Goal: Information Seeking & Learning: Learn about a topic

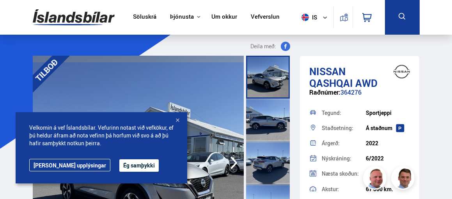
click at [119, 166] on button "Ég samþykki" at bounding box center [138, 166] width 39 height 12
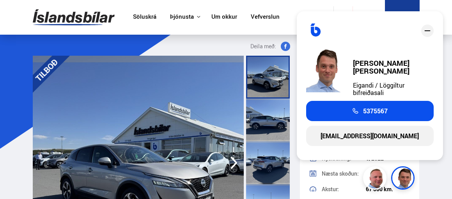
click at [142, 19] on link "Söluskrá" at bounding box center [144, 17] width 23 height 8
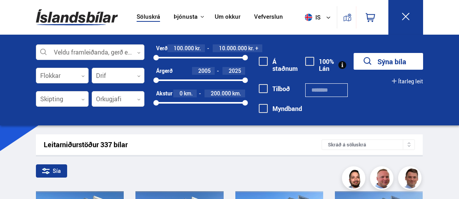
click at [11, 78] on div "Veldu framleiðanda, gerð eða eiginleika 0 Flokkar 0 Drif 0 Skipting 0 Orkugjafi…" at bounding box center [229, 80] width 459 height 91
click at [399, 59] on button "Sýna bíla" at bounding box center [387, 61] width 69 height 17
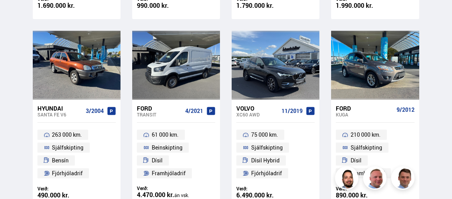
scroll to position [637, 0]
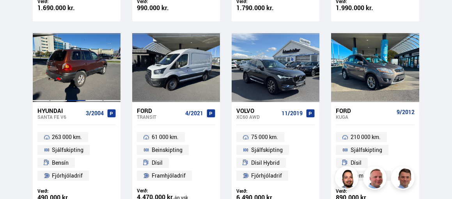
click at [71, 75] on div at bounding box center [76, 67] width 18 height 69
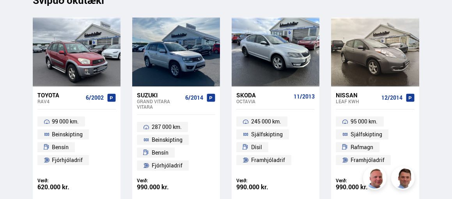
scroll to position [6313, 0]
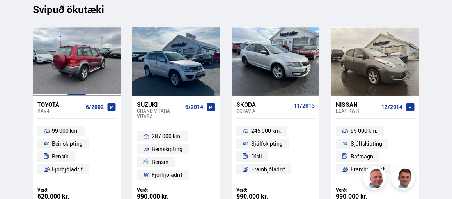
click at [70, 75] on div at bounding box center [76, 61] width 18 height 69
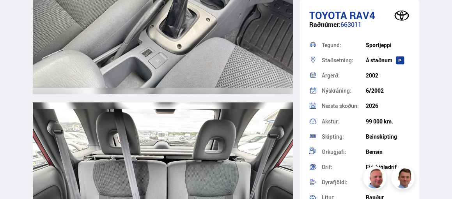
scroll to position [4377, 0]
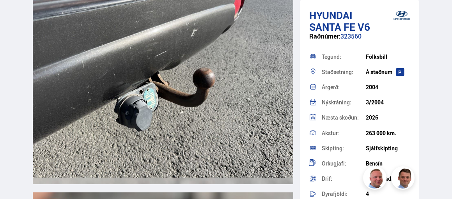
scroll to position [5836, 0]
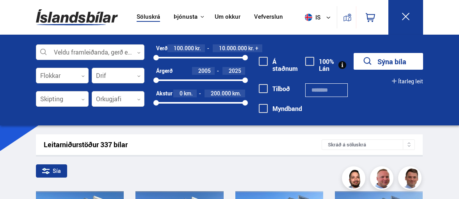
click at [396, 66] on button "Sýna bíla" at bounding box center [387, 61] width 69 height 17
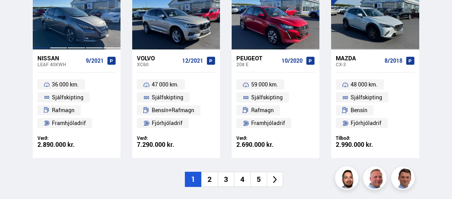
scroll to position [1088, 0]
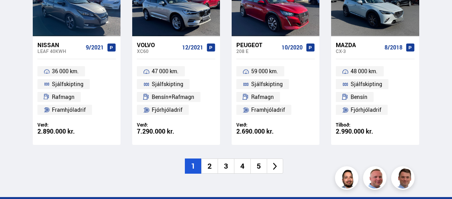
click at [209, 164] on li "2" at bounding box center [209, 166] width 16 height 15
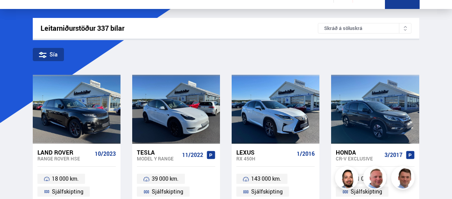
scroll to position [5, 0]
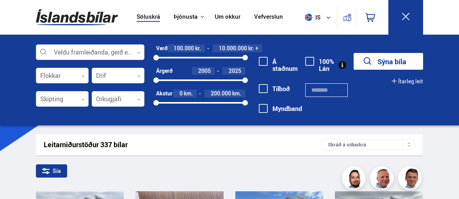
click at [221, 168] on div "Sía" at bounding box center [229, 173] width 387 height 16
click at [117, 145] on div "Leitarniðurstöður 337 bílar" at bounding box center [183, 145] width 278 height 8
click at [379, 60] on button "Sýna bíla" at bounding box center [387, 61] width 69 height 17
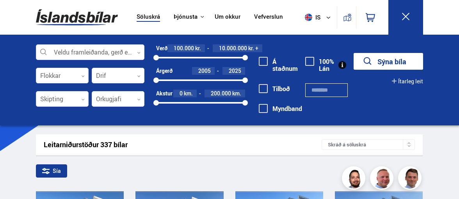
click at [387, 60] on button "Sýna bíla" at bounding box center [387, 61] width 69 height 17
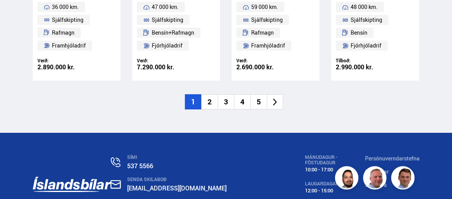
scroll to position [1114, 0]
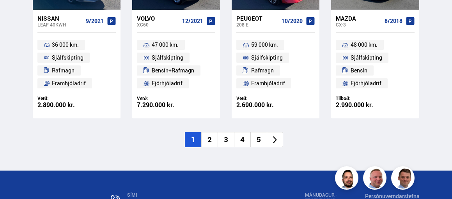
click at [277, 144] on icon at bounding box center [275, 140] width 9 height 9
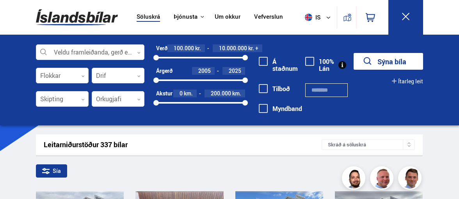
click at [217, 176] on div "Sía" at bounding box center [229, 173] width 387 height 16
click at [134, 146] on div "Leitarniðurstöður 337 bílar" at bounding box center [183, 145] width 278 height 8
click at [124, 178] on div "Sía" at bounding box center [229, 173] width 387 height 16
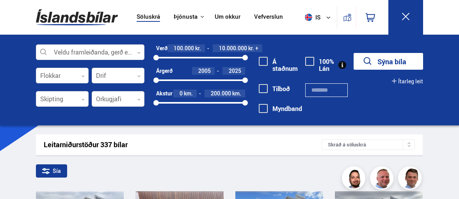
click at [234, 149] on div "Leitarniðurstöður 337 bílar Skráð á [GEOGRAPHIC_DATA]" at bounding box center [229, 145] width 387 height 21
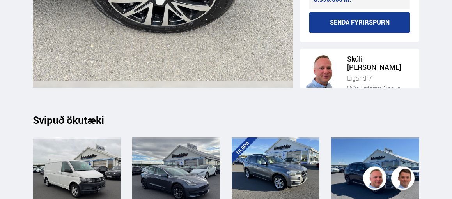
scroll to position [6499, 0]
